Goal: Task Accomplishment & Management: Manage account settings

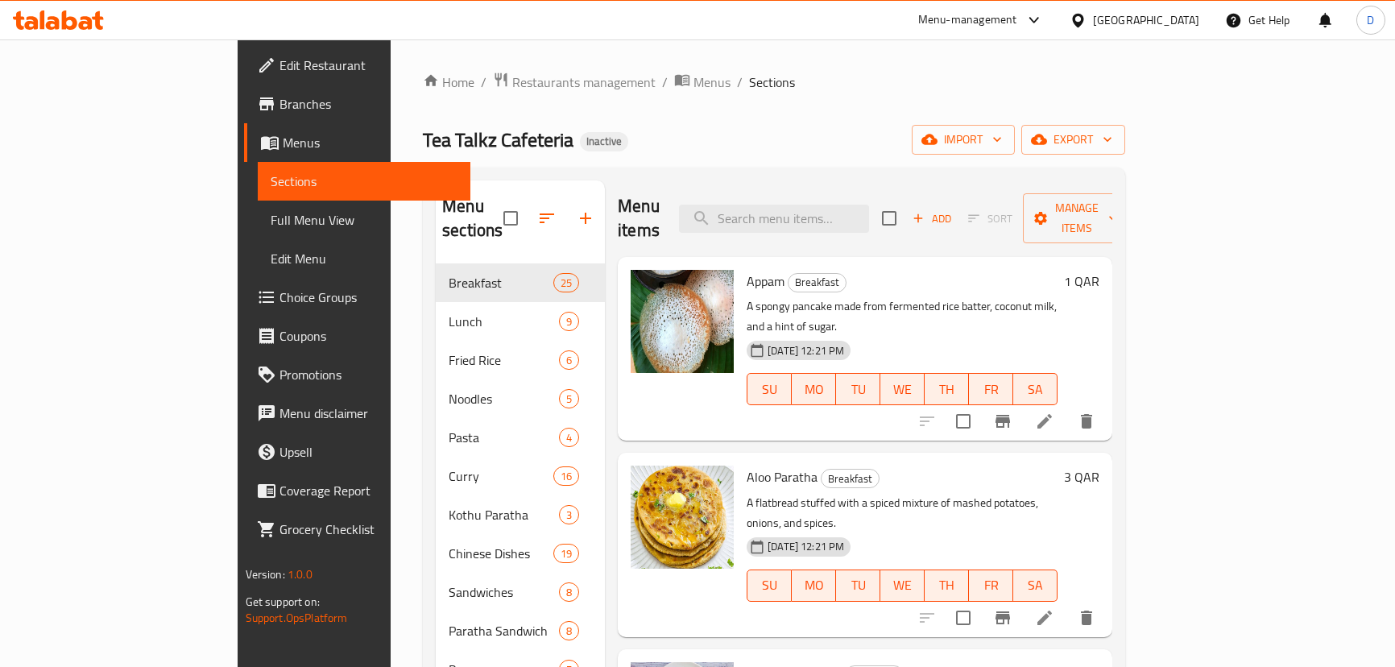
drag, startPoint x: 0, startPoint y: 0, endPoint x: 266, endPoint y: 2, distance: 265.8
click at [271, 226] on span "Full Menu View" at bounding box center [364, 219] width 187 height 19
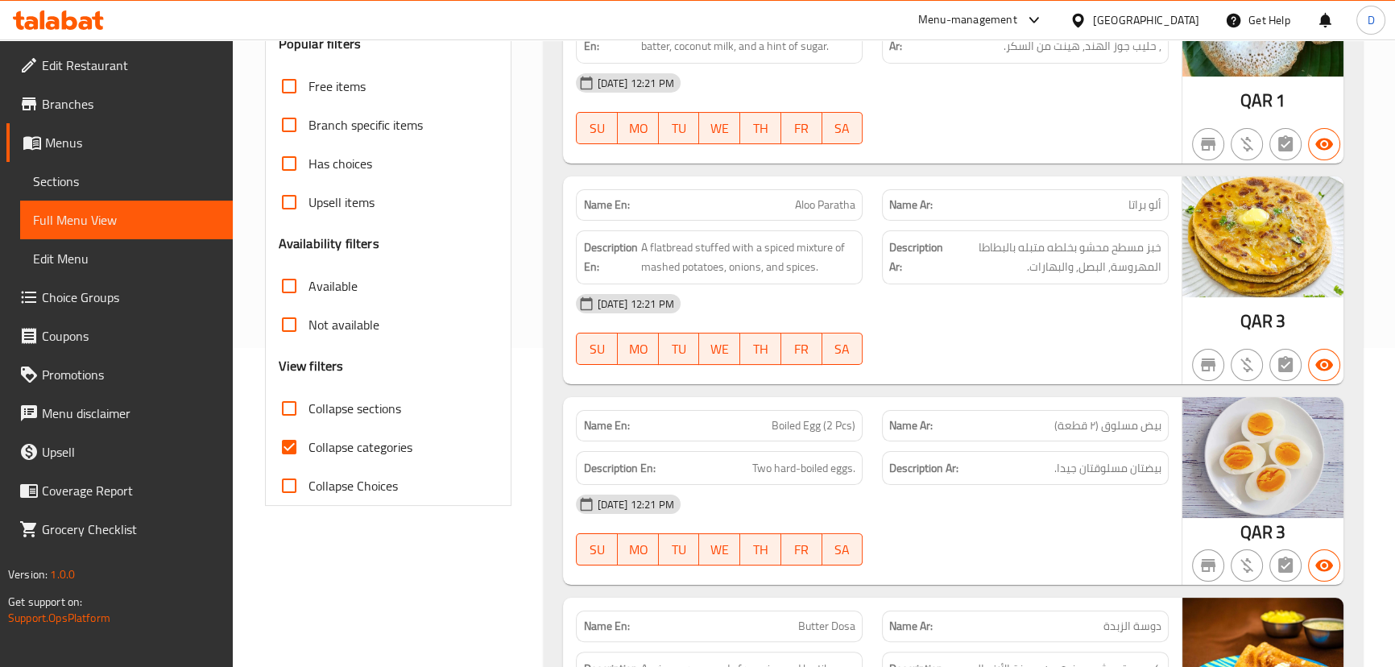
scroll to position [319, 0]
click at [294, 441] on input "Collapse categories" at bounding box center [289, 447] width 39 height 39
checkbox input "false"
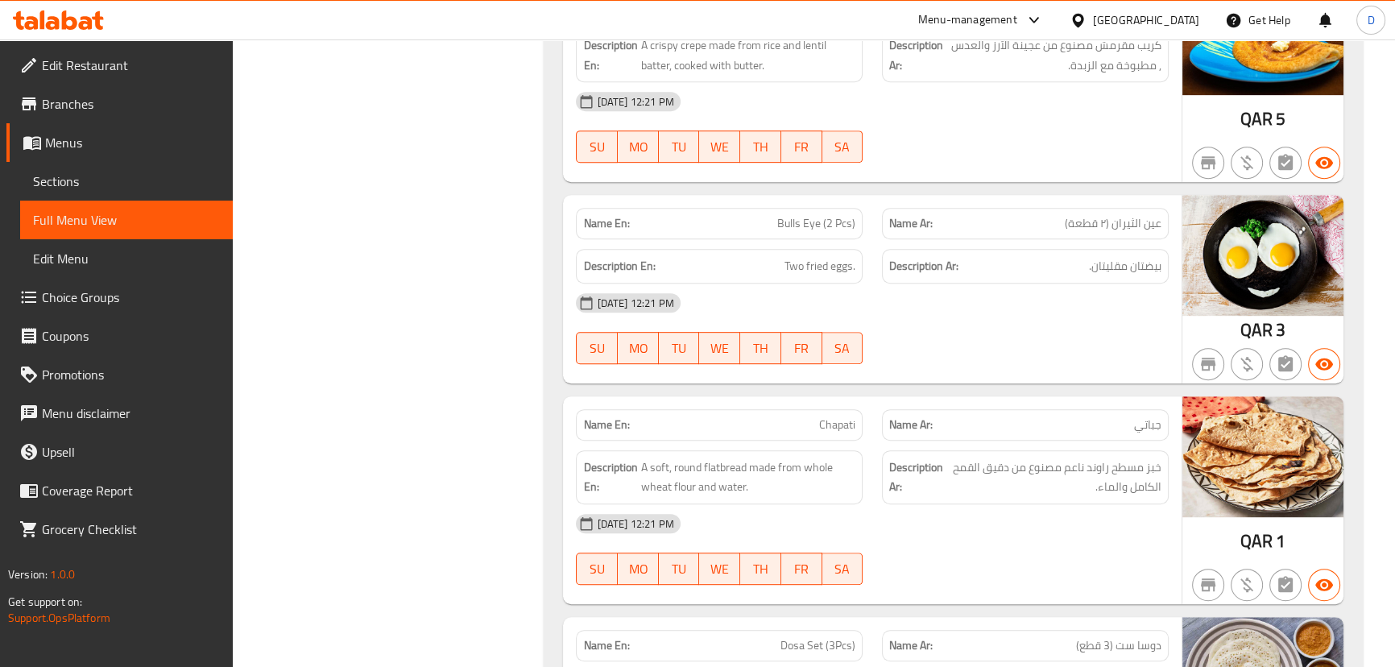
scroll to position [951, 0]
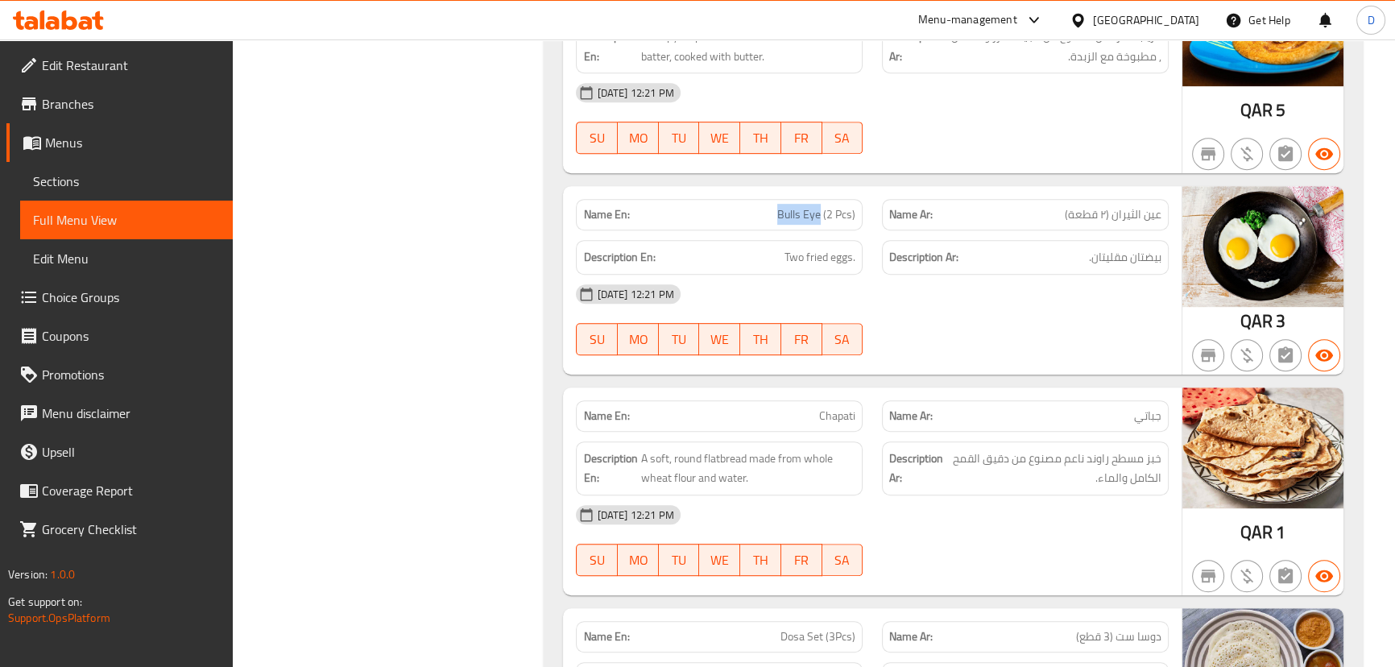
drag, startPoint x: 781, startPoint y: 209, endPoint x: 821, endPoint y: 216, distance: 40.0
click at [821, 216] on span "Bulls Eye (2 Pcs)" at bounding box center [816, 214] width 78 height 17
copy span "Bulls Eye"
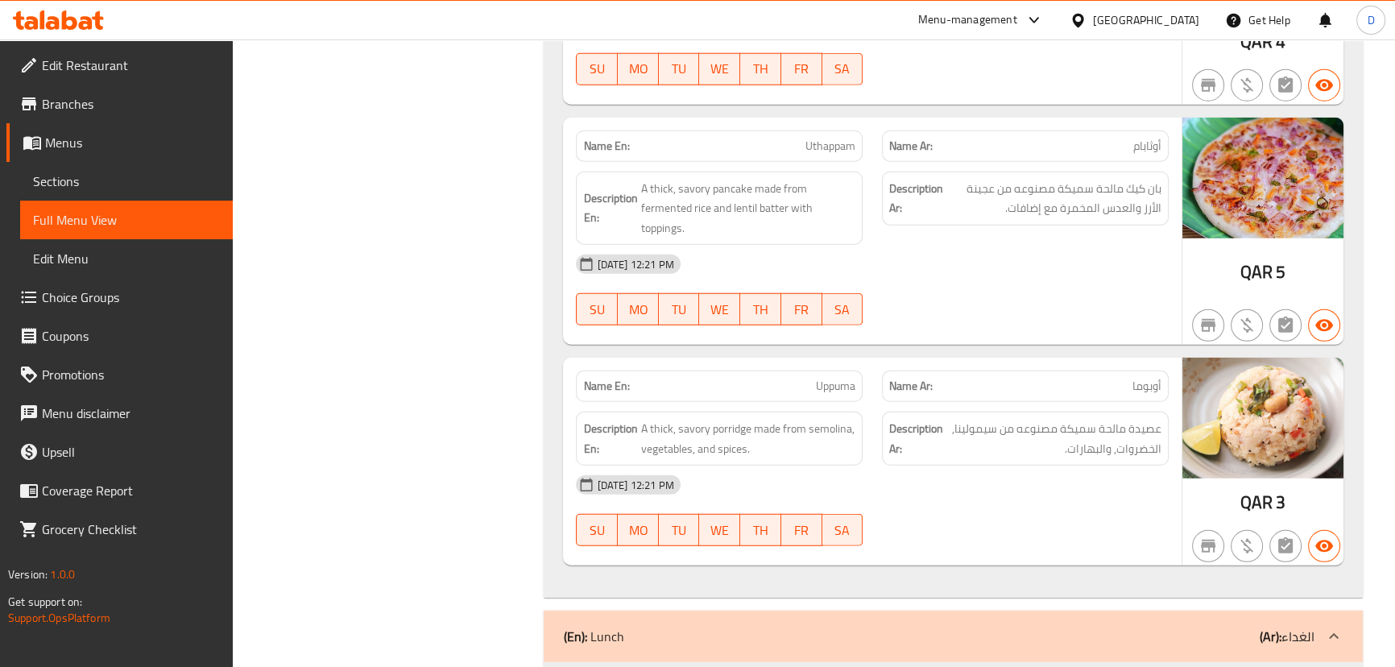
scroll to position [5492, 0]
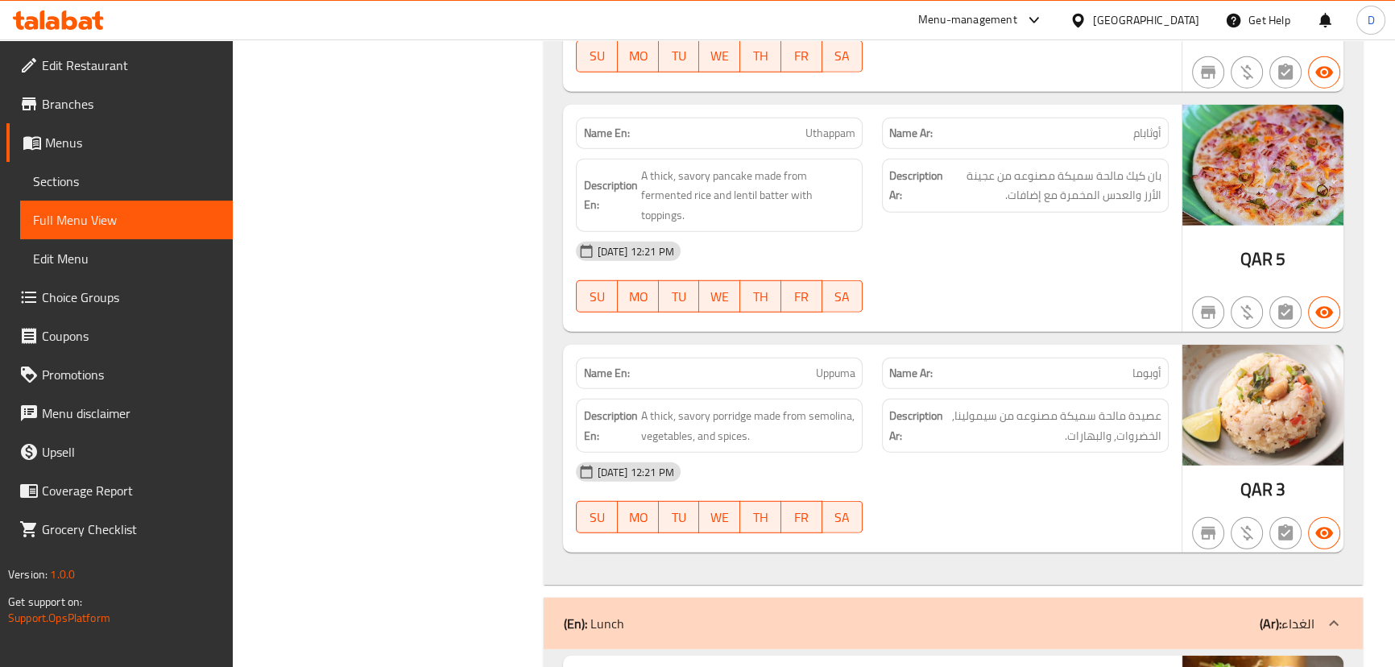
drag, startPoint x: 896, startPoint y: 192, endPoint x: 864, endPoint y: 169, distance: 38.7
click at [896, 192] on strong "Description Ar:" at bounding box center [916, 185] width 54 height 39
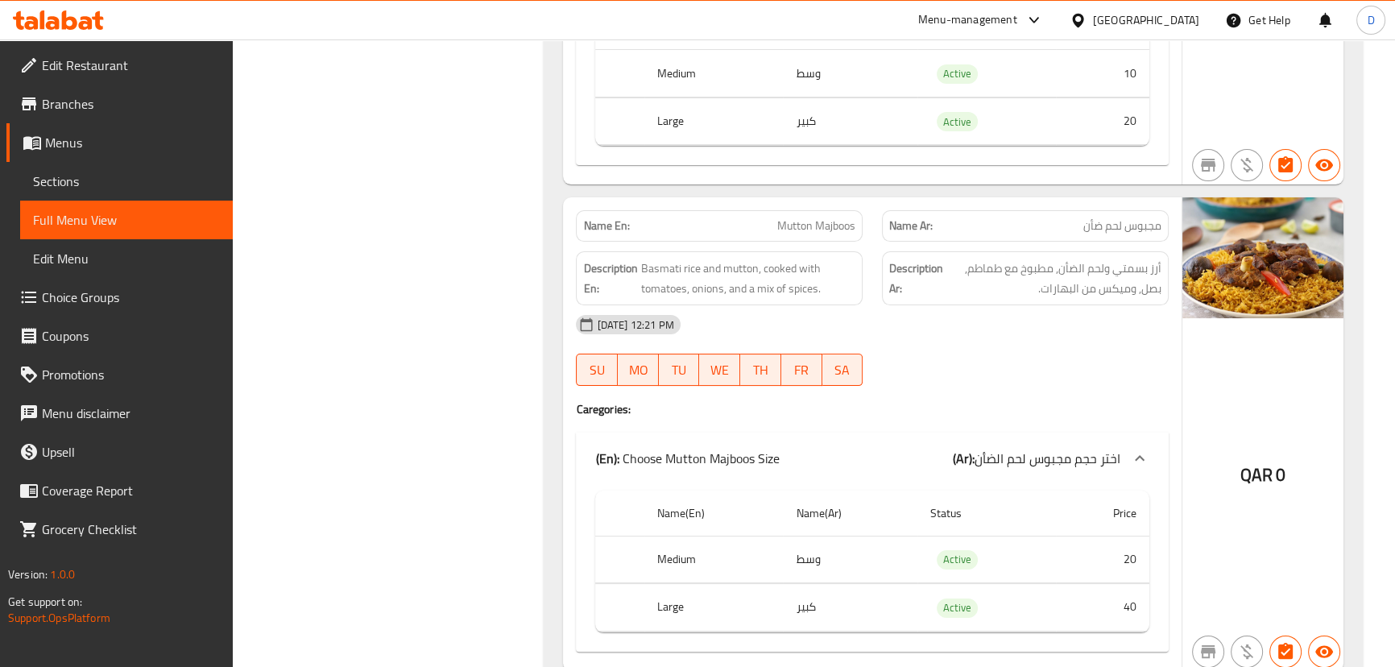
scroll to position [7981, 0]
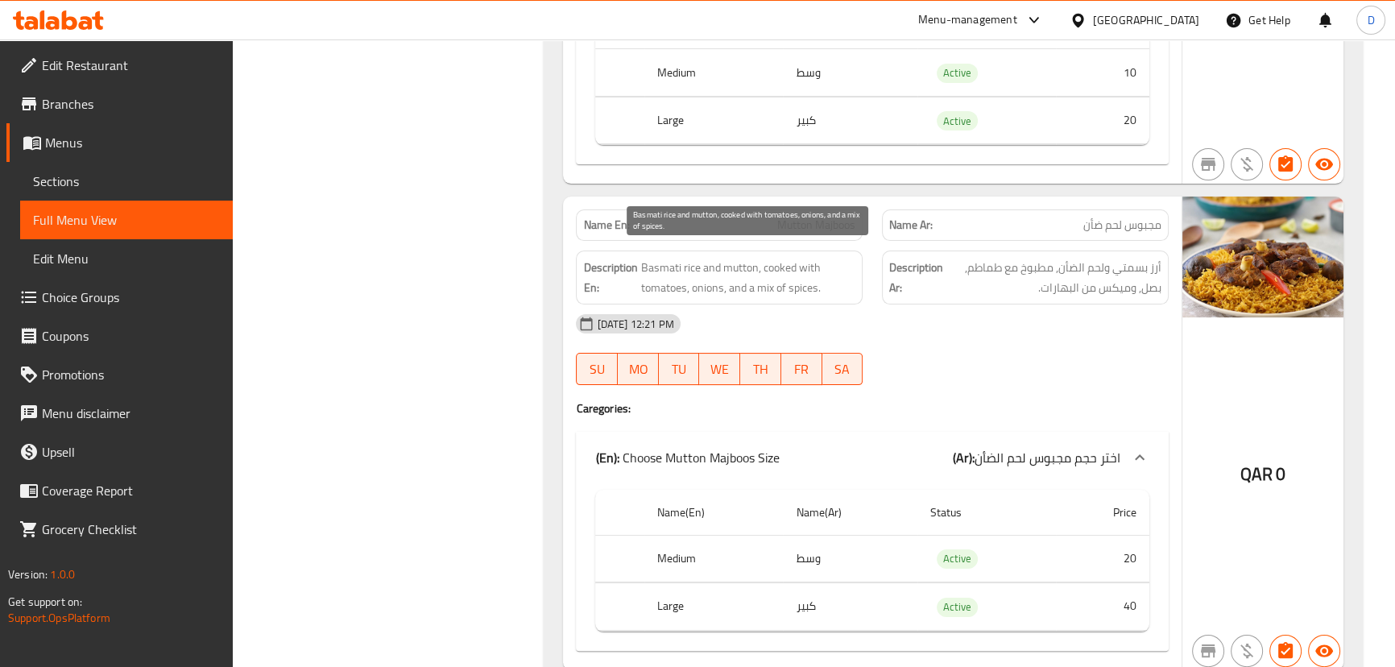
click at [770, 266] on span "Basmati rice and mutton, cooked with tomatoes, onions, and a mix of spices." at bounding box center [747, 277] width 215 height 39
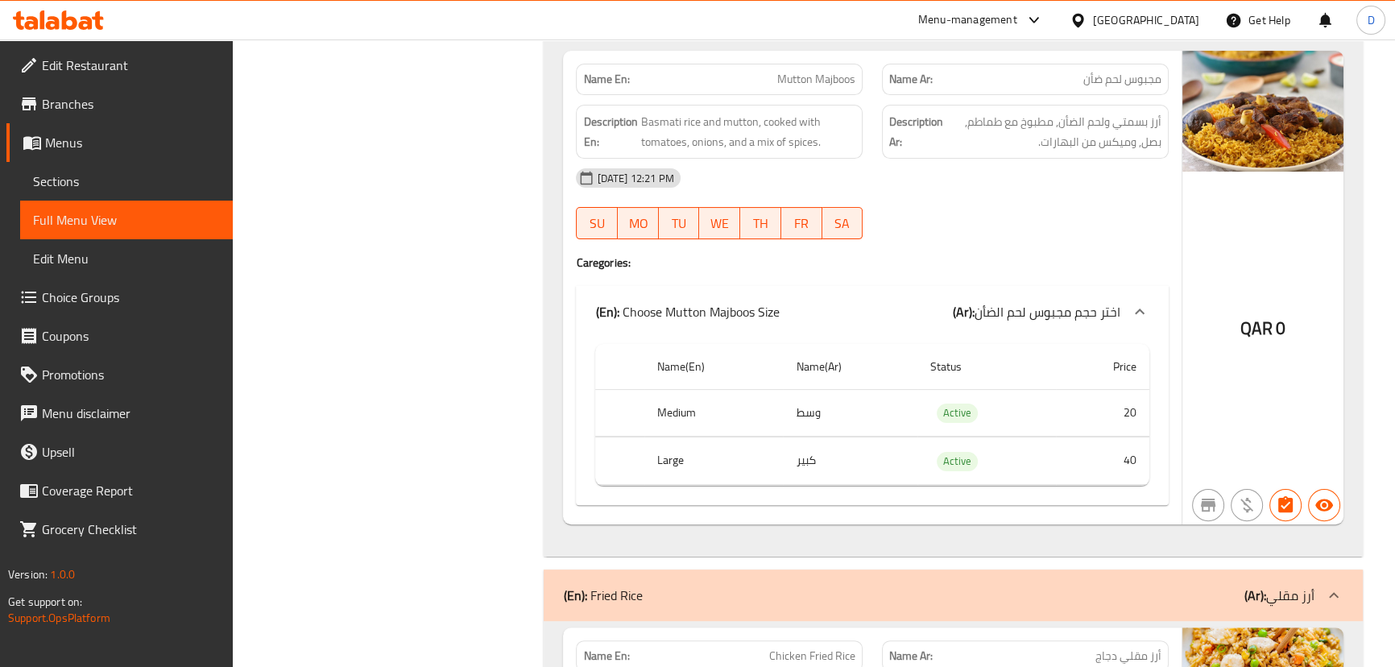
scroll to position [8054, 0]
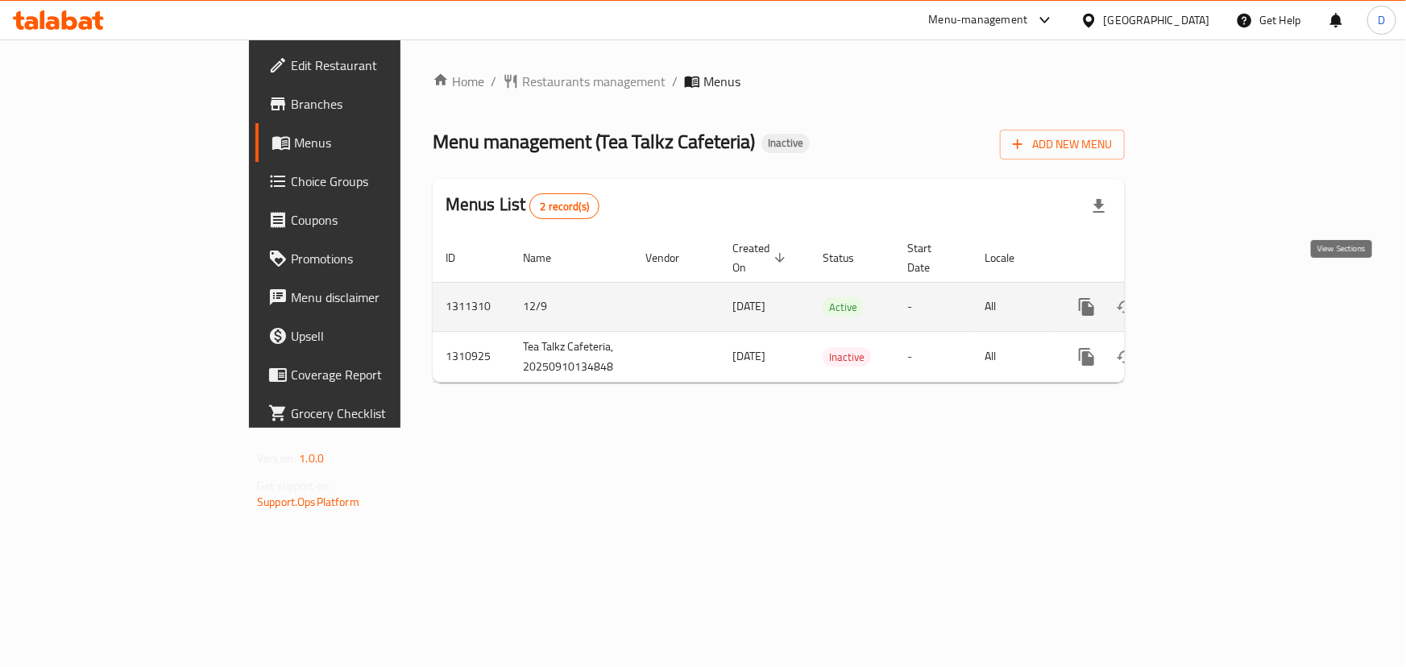
click at [1212, 297] on icon "enhanced table" at bounding box center [1202, 306] width 19 height 19
